Goal: Task Accomplishment & Management: Complete application form

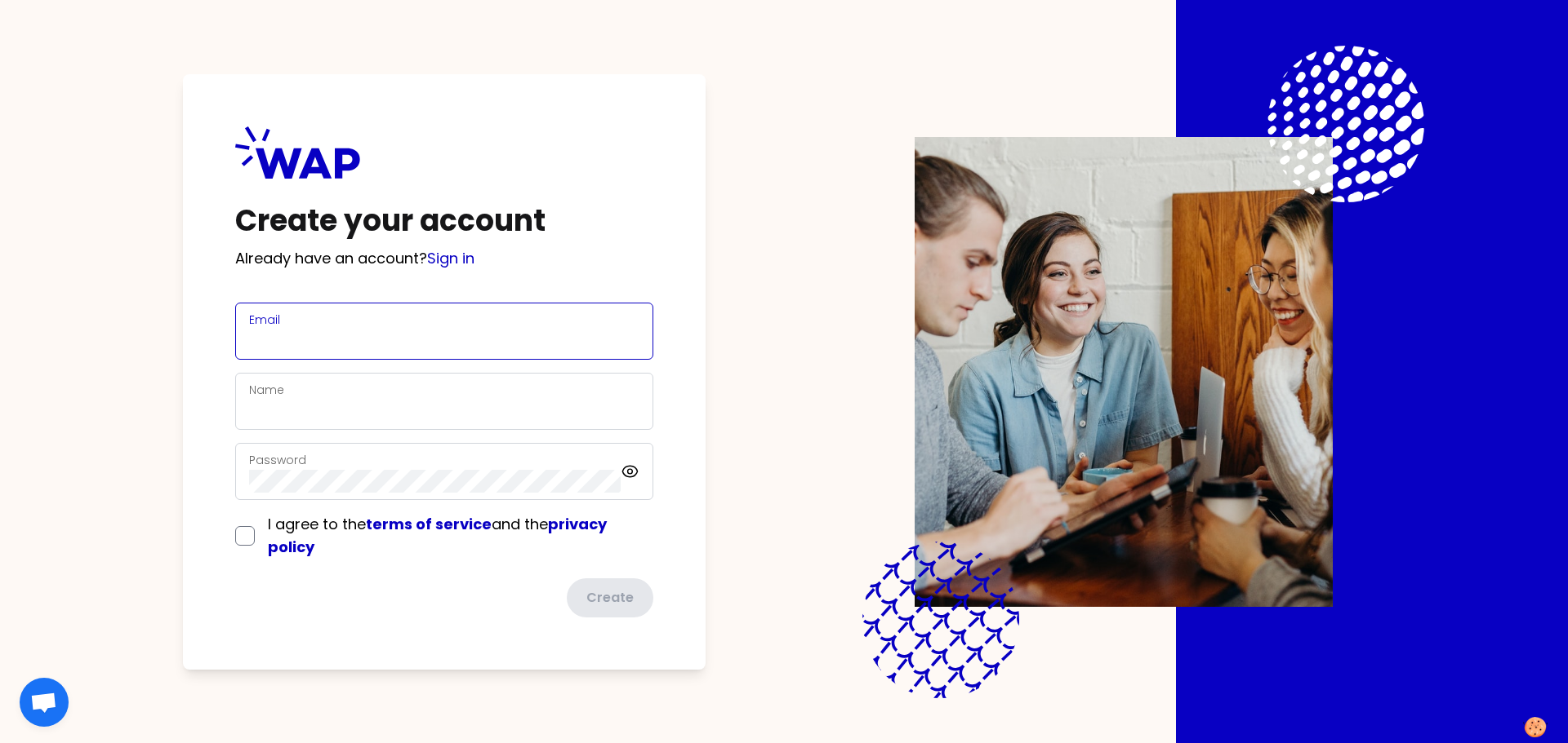
click at [531, 336] on input "Email" at bounding box center [444, 340] width 391 height 23
click at [0, 742] on com-1password-button at bounding box center [0, 743] width 0 height 0
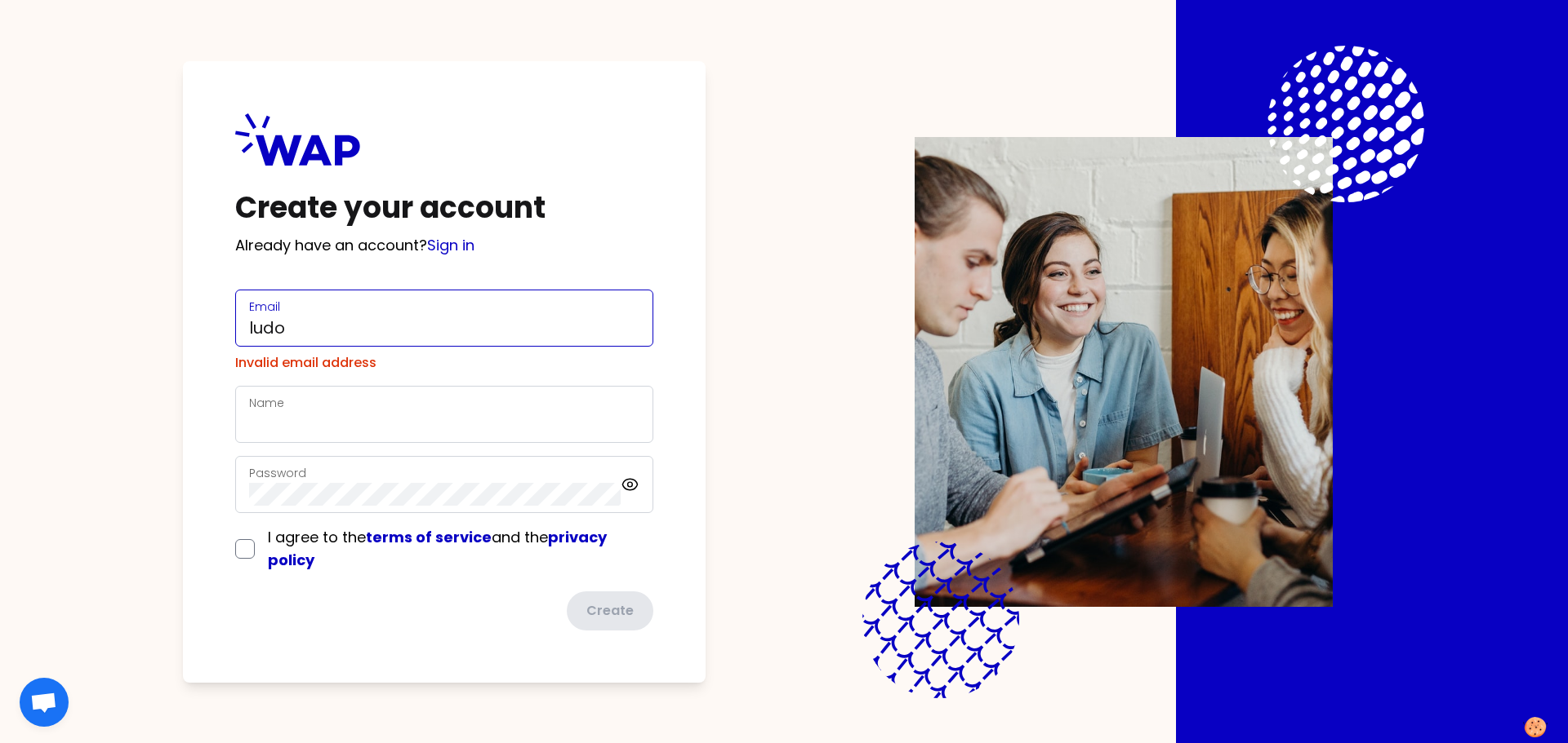
click at [379, 333] on input "ludo" at bounding box center [444, 328] width 391 height 23
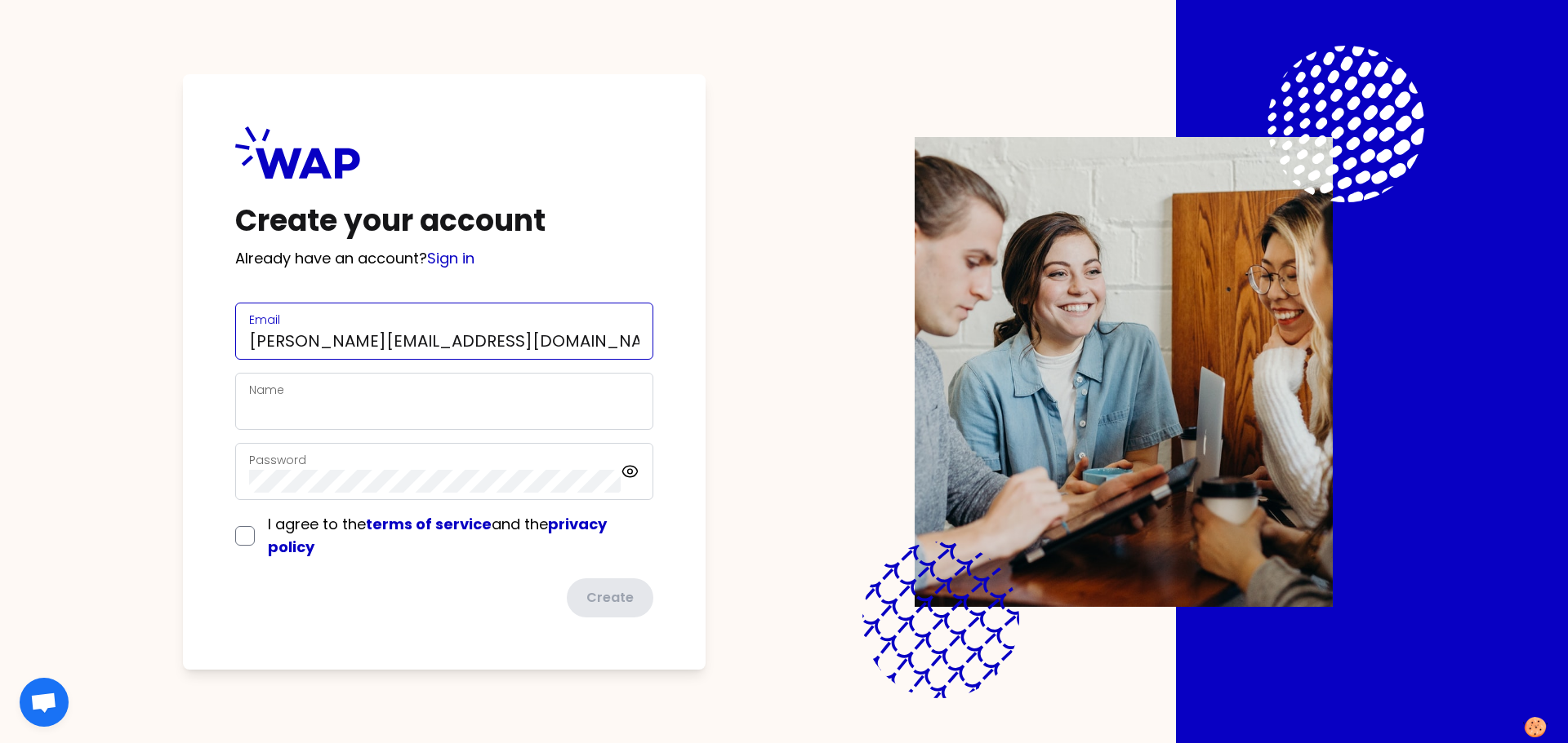
type input "[PERSON_NAME][EMAIL_ADDRESS][DOMAIN_NAME]"
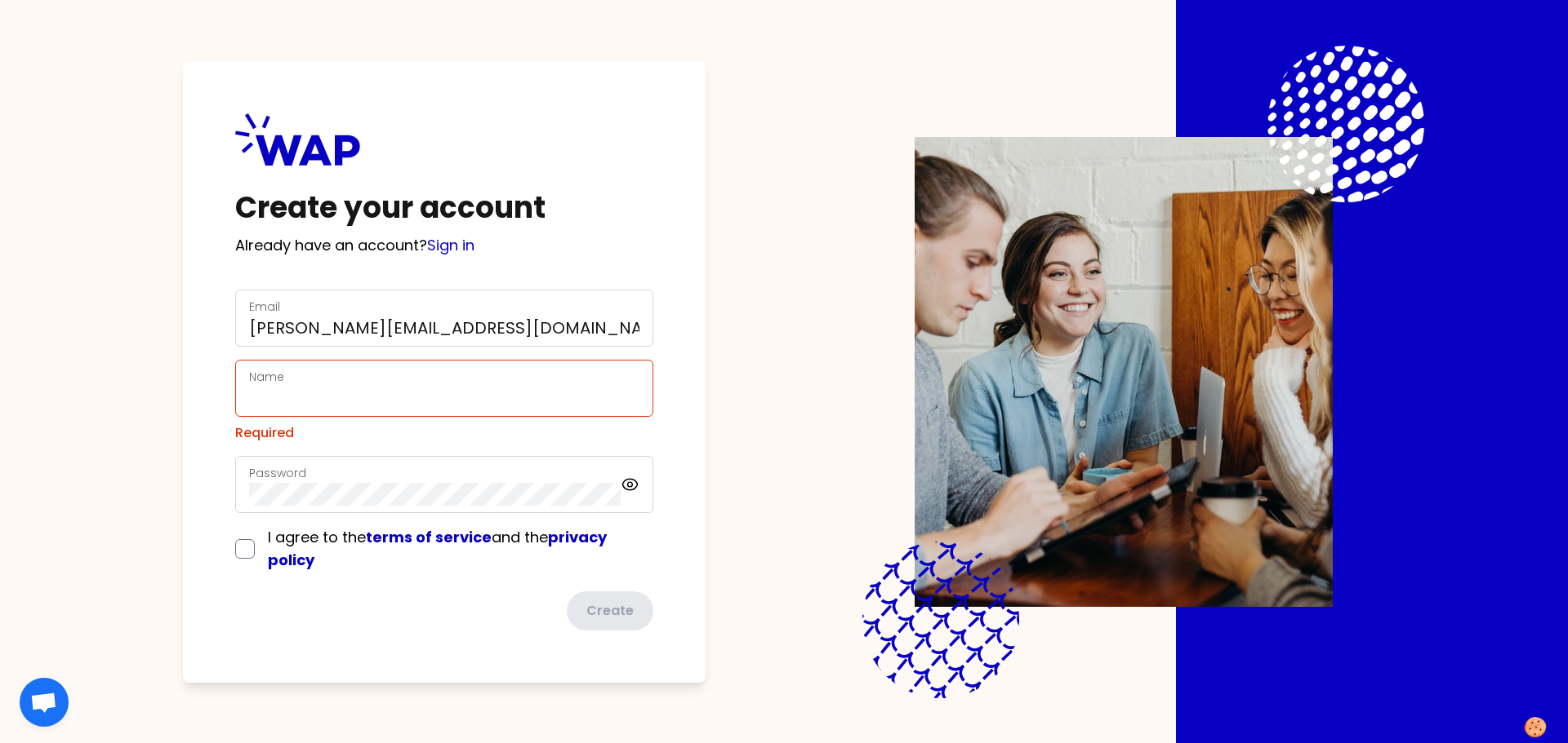
click at [429, 590] on form "Email [PERSON_NAME][EMAIL_ADDRESS][DOMAIN_NAME] Name Required Password I agree …" at bounding box center [444, 460] width 418 height 341
click at [323, 384] on div "Name" at bounding box center [444, 388] width 391 height 42
click at [330, 405] on input "Name" at bounding box center [444, 398] width 391 height 23
type input "[PERSON_NAME]"
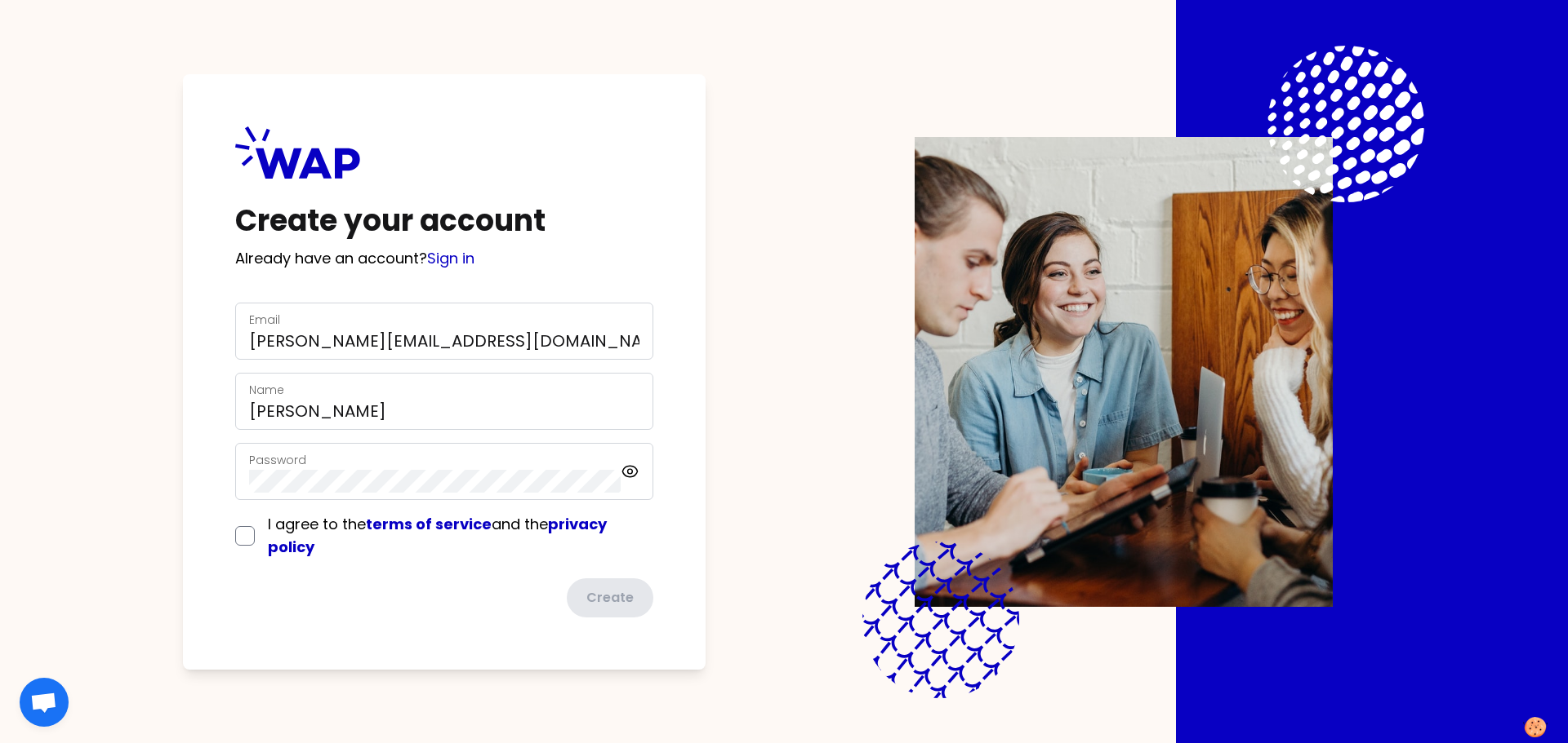
click at [369, 465] on div "Password" at bounding box center [435, 471] width 372 height 42
click at [242, 529] on input "checkbox" at bounding box center [245, 536] width 20 height 20
checkbox input "true"
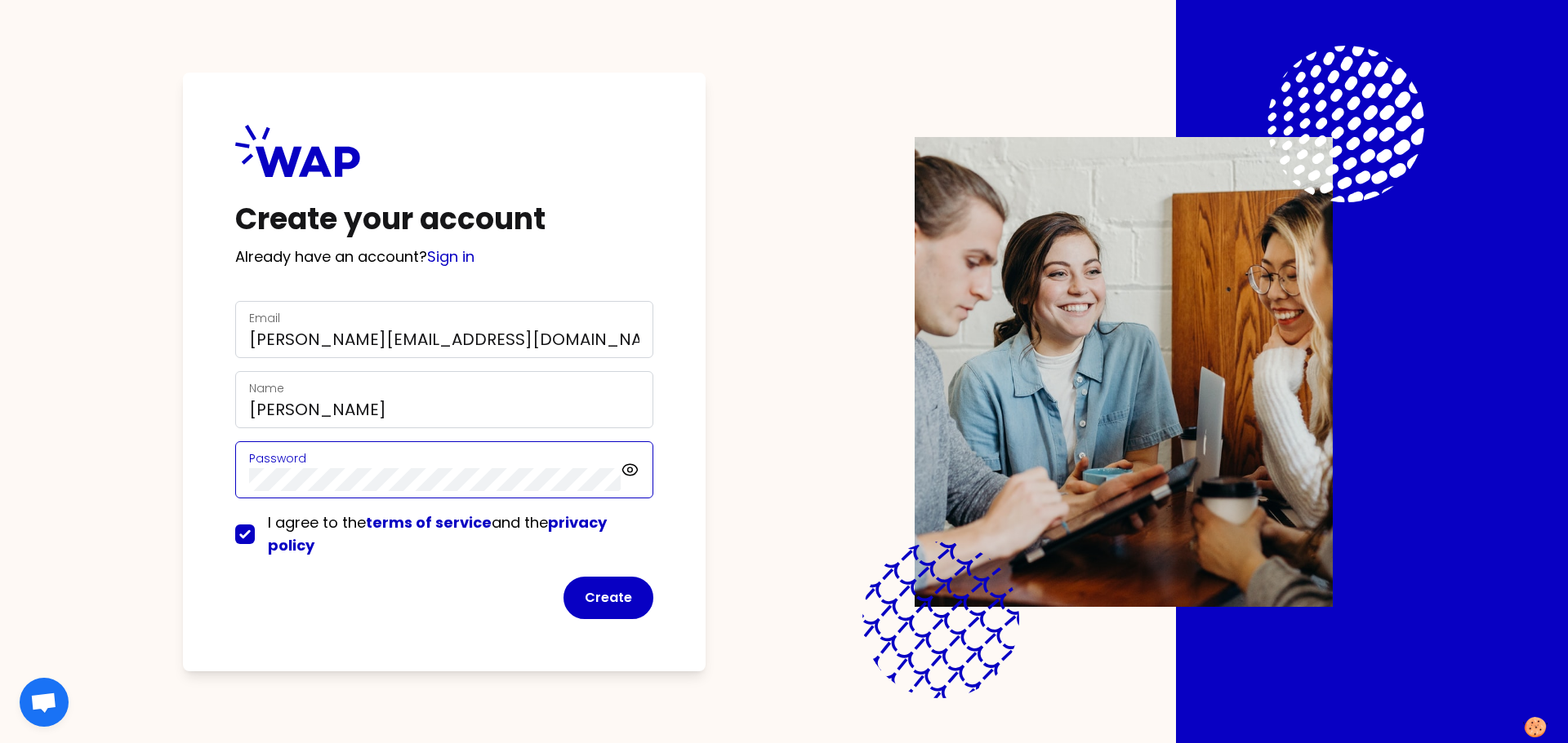
click at [204, 470] on div "Create your account Already have an account? Sign in Email [PERSON_NAME][EMAIL_…" at bounding box center [444, 372] width 523 height 599
click button "Create" at bounding box center [608, 597] width 90 height 42
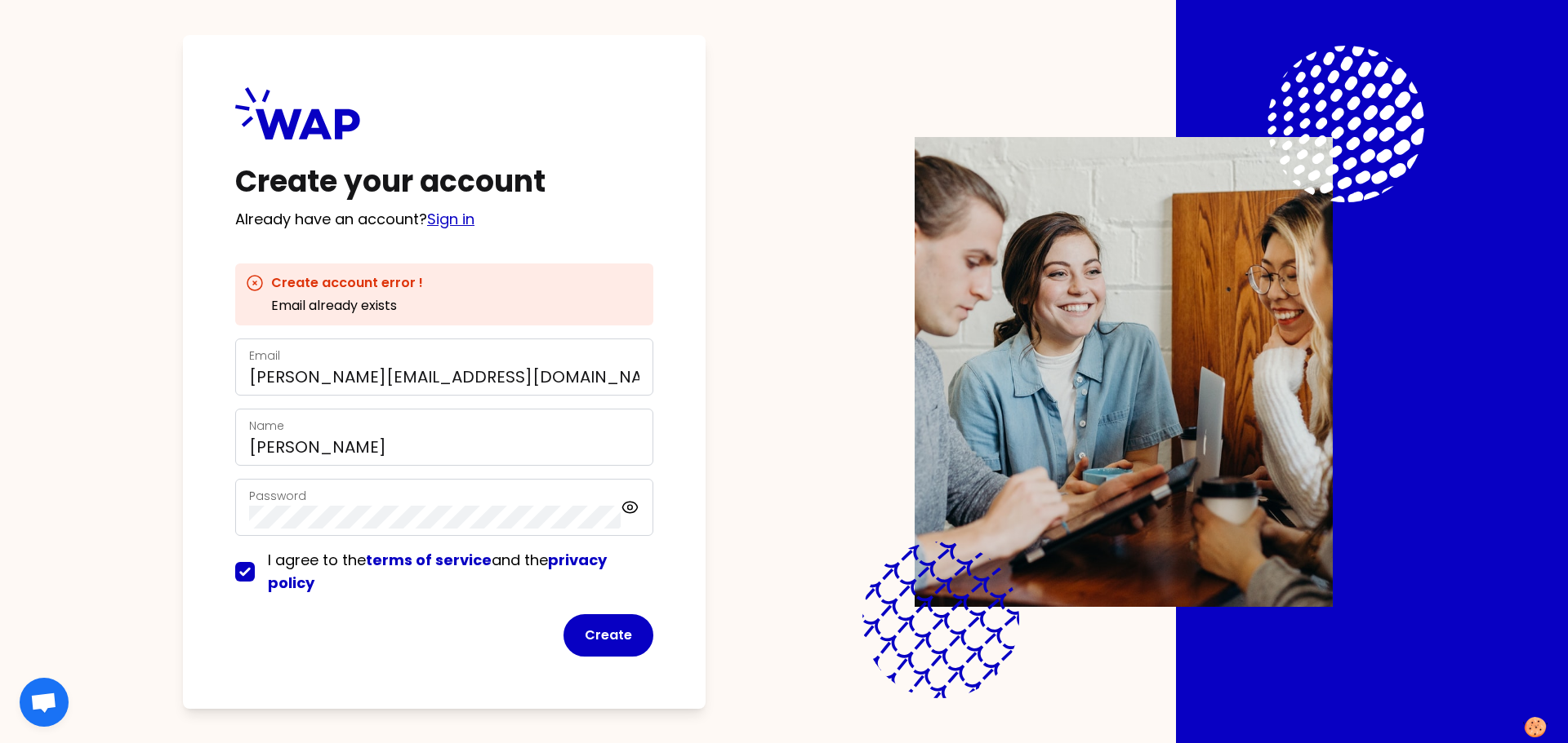
click at [447, 227] on link "Sign in" at bounding box center [450, 219] width 47 height 21
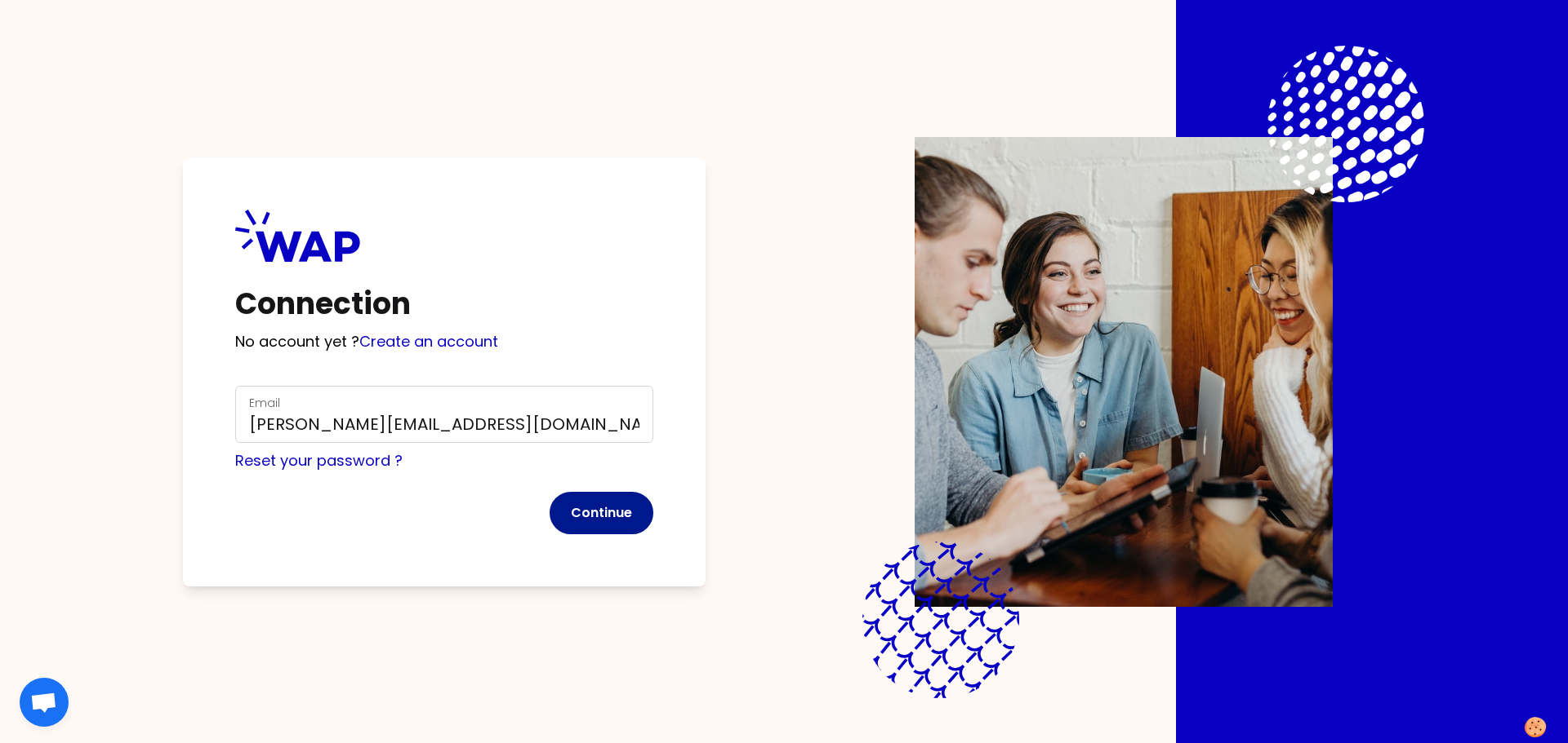
click at [582, 504] on button "Continue" at bounding box center [601, 513] width 103 height 42
